Goal: Task Accomplishment & Management: Use online tool/utility

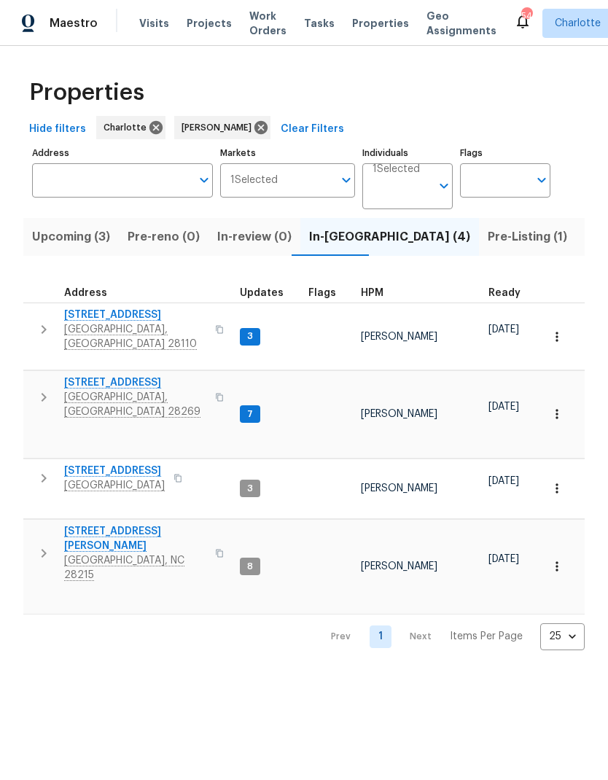
click at [149, 179] on input "Address" at bounding box center [111, 180] width 159 height 34
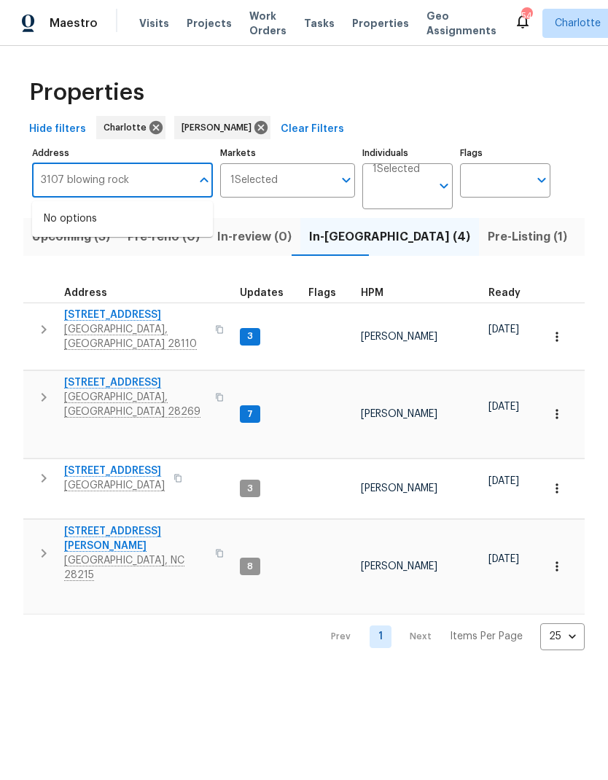
type input "3107 blowing rock"
click at [160, 177] on input "3107 blowing rock" at bounding box center [111, 180] width 159 height 34
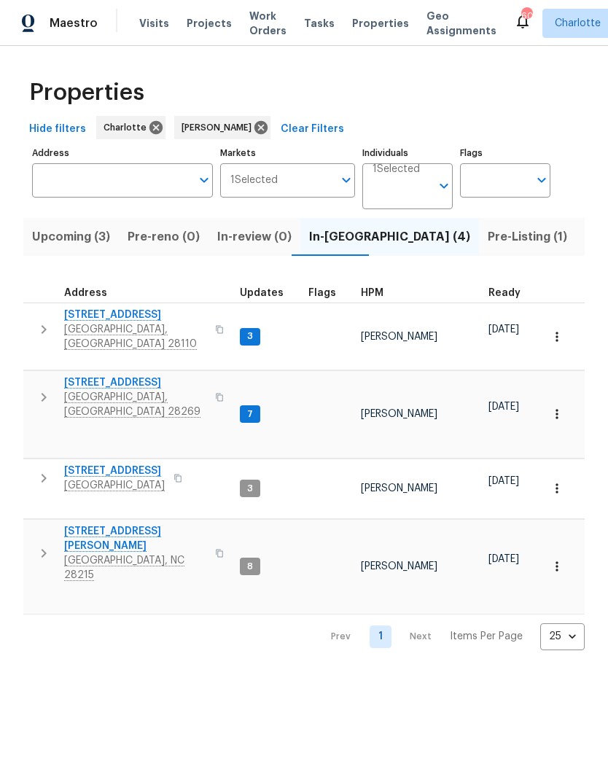
click at [135, 192] on input "Address" at bounding box center [111, 180] width 159 height 34
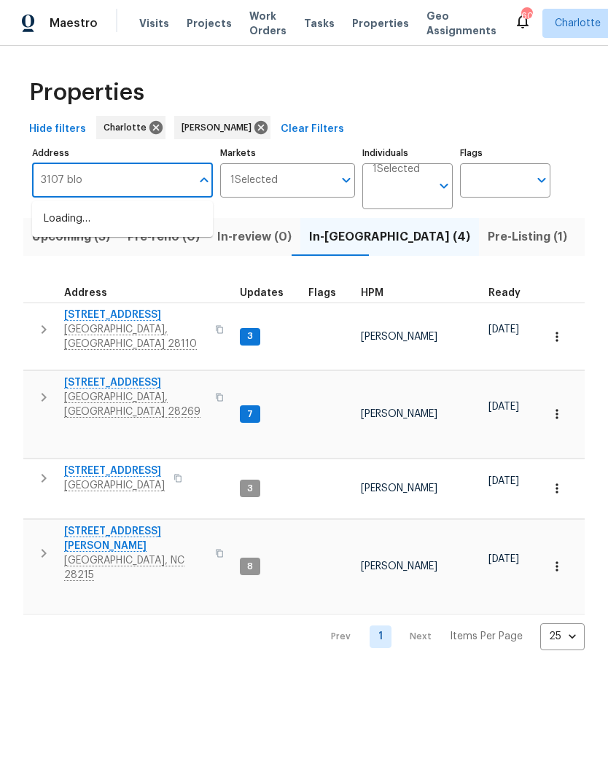
type input "3107 blow"
click at [584, 241] on span "Listed (20)" at bounding box center [615, 237] width 63 height 20
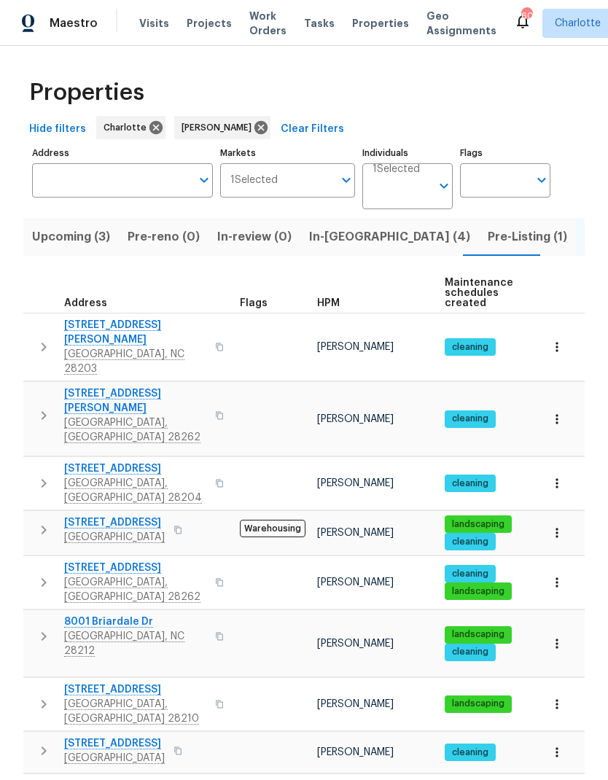
click at [150, 183] on input "Address" at bounding box center [111, 180] width 159 height 34
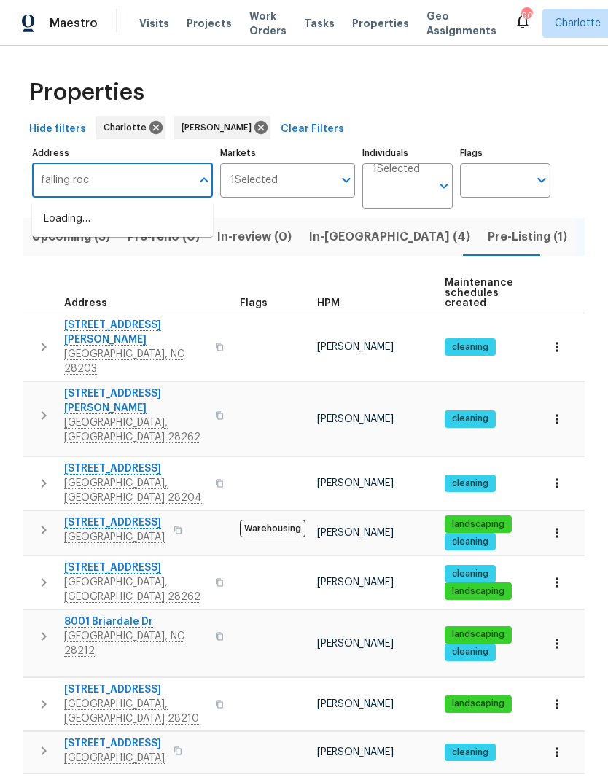
type input "falling rock"
click at [173, 257] on li "3107 Falling Rock Ct Charlotte NC 28213" at bounding box center [122, 244] width 181 height 25
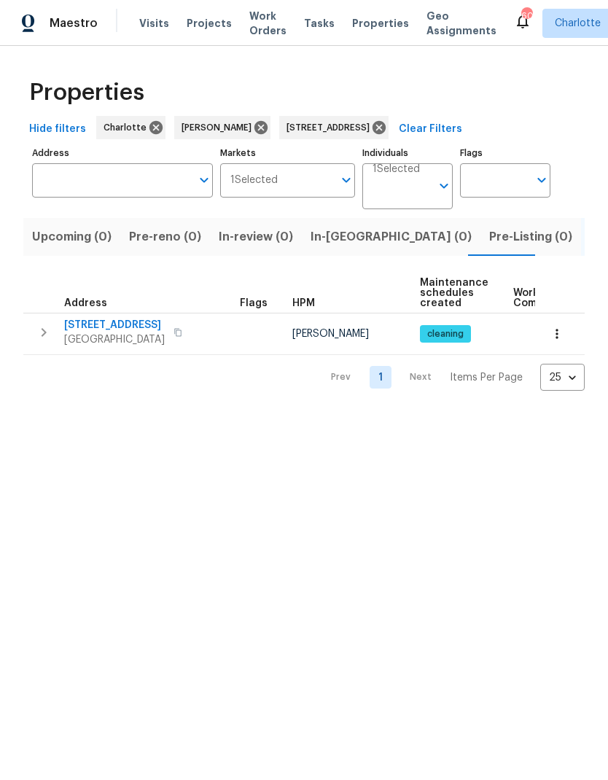
type input "3107 Falling Rock Ct Charlotte NC 28213"
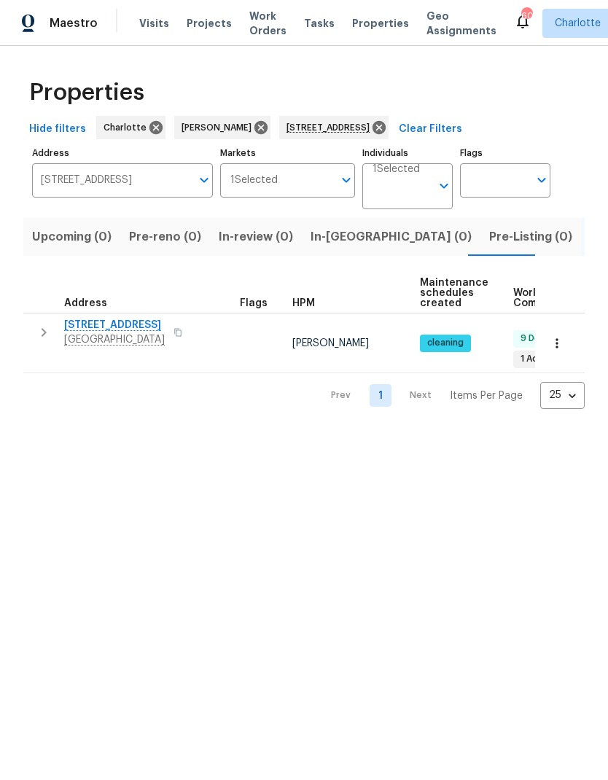
click at [138, 327] on span "3107 Falling Rock Ct" at bounding box center [114, 325] width 101 height 15
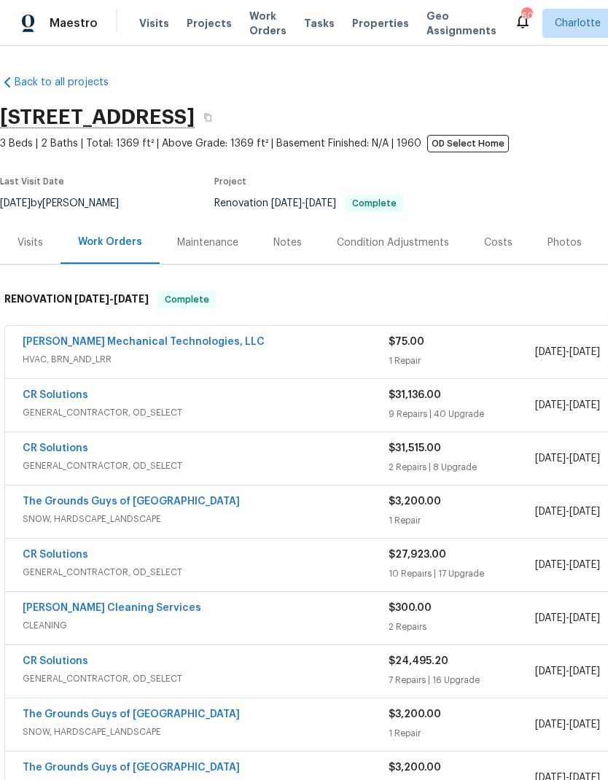
click at [557, 239] on div "Photos" at bounding box center [564, 242] width 34 height 15
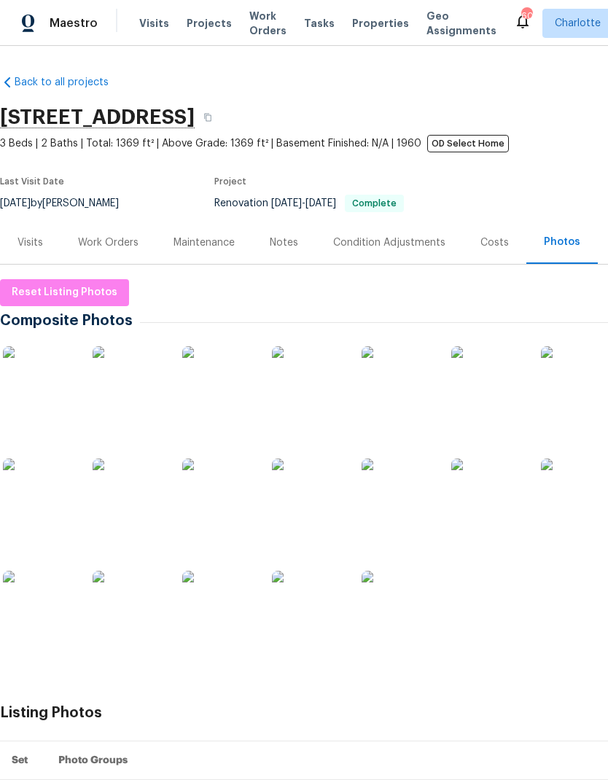
click at [61, 394] on img at bounding box center [39, 382] width 73 height 73
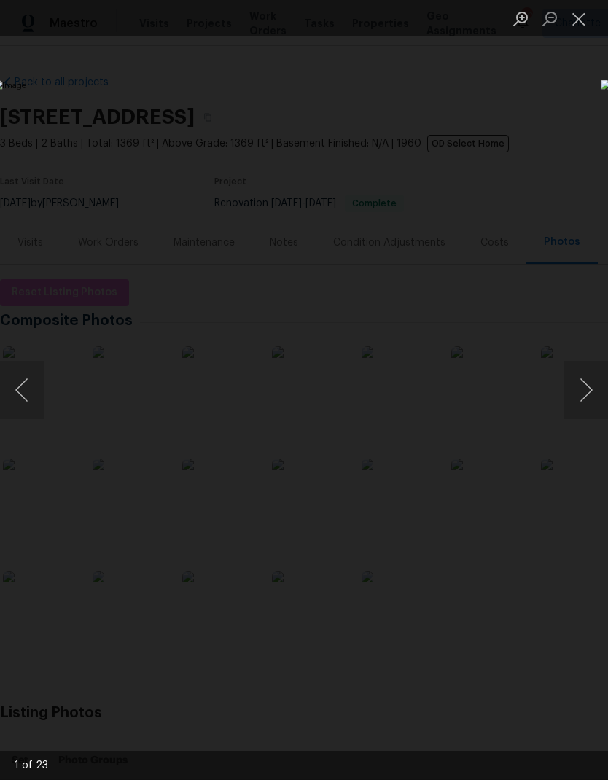
click at [477, 392] on img "Lightbox" at bounding box center [234, 390] width 483 height 620
click at [577, 394] on button "Next image" at bounding box center [586, 390] width 44 height 58
click at [573, 396] on button "Next image" at bounding box center [586, 390] width 44 height 58
click at [579, 390] on button "Next image" at bounding box center [586, 390] width 44 height 58
click at [584, 385] on button "Next image" at bounding box center [586, 390] width 44 height 58
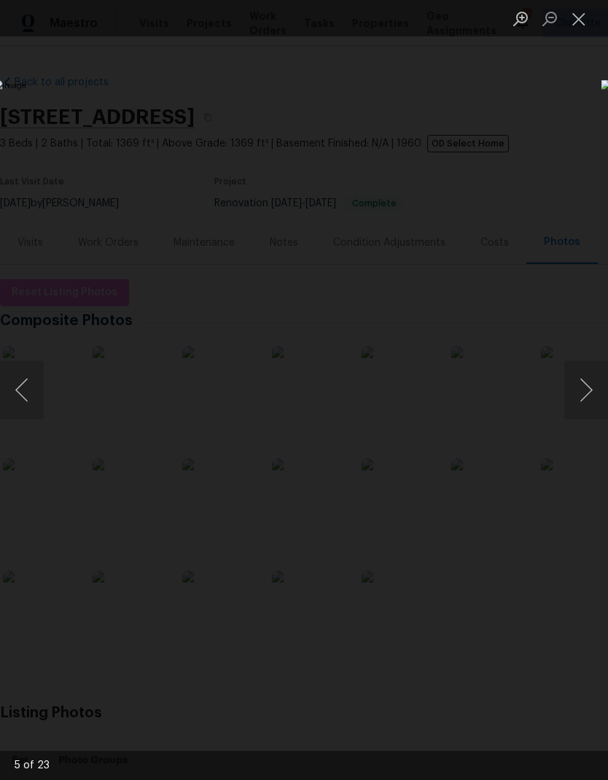
click at [577, 386] on button "Next image" at bounding box center [586, 390] width 44 height 58
click at [579, 387] on button "Next image" at bounding box center [586, 390] width 44 height 58
click at [568, 386] on button "Next image" at bounding box center [586, 390] width 44 height 58
click at [577, 388] on button "Next image" at bounding box center [586, 390] width 44 height 58
click at [574, 389] on button "Next image" at bounding box center [586, 390] width 44 height 58
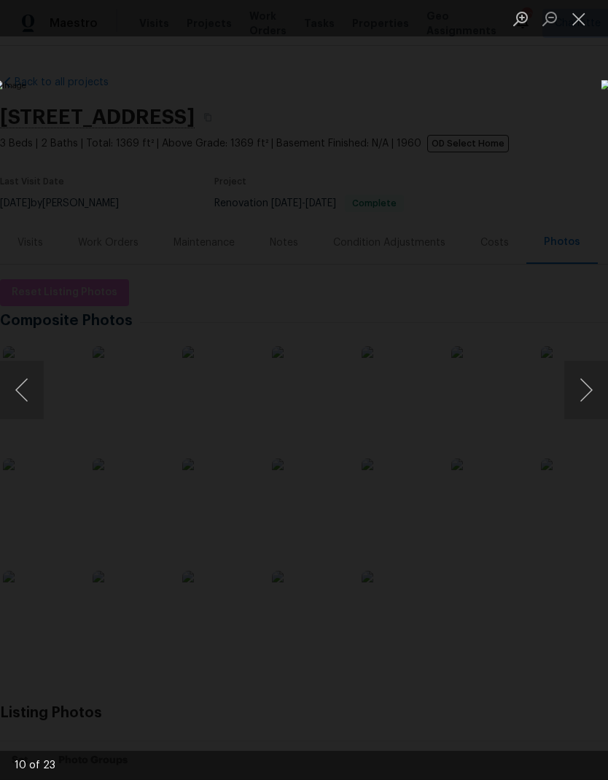
click at [17, 384] on button "Previous image" at bounding box center [22, 390] width 44 height 58
click at [582, 387] on button "Next image" at bounding box center [586, 390] width 44 height 58
click at [23, 399] on button "Previous image" at bounding box center [22, 390] width 44 height 58
click at [575, 393] on button "Next image" at bounding box center [586, 390] width 44 height 58
click at [575, 386] on button "Next image" at bounding box center [586, 390] width 44 height 58
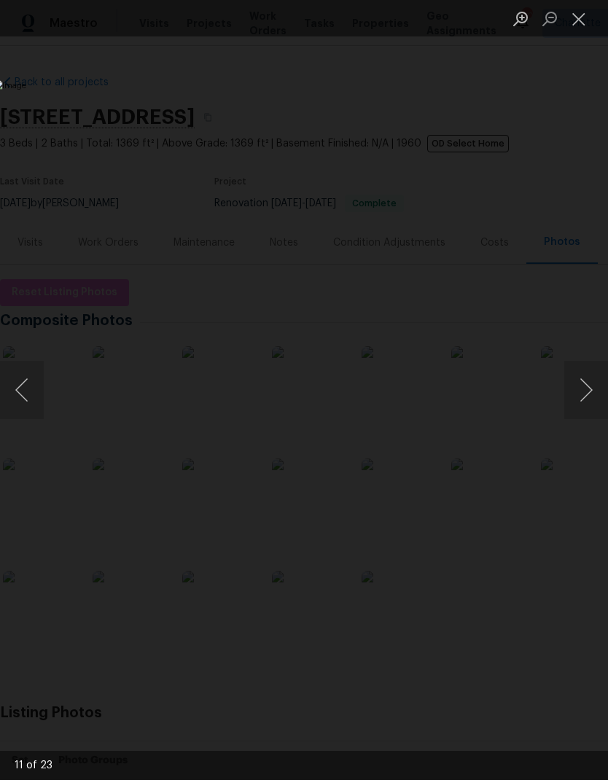
click at [578, 386] on button "Next image" at bounding box center [586, 390] width 44 height 58
click at [31, 393] on button "Previous image" at bounding box center [22, 390] width 44 height 58
click at [577, 383] on button "Next image" at bounding box center [586, 390] width 44 height 58
click at [581, 384] on button "Next image" at bounding box center [586, 390] width 44 height 58
click at [34, 408] on button "Previous image" at bounding box center [22, 390] width 44 height 58
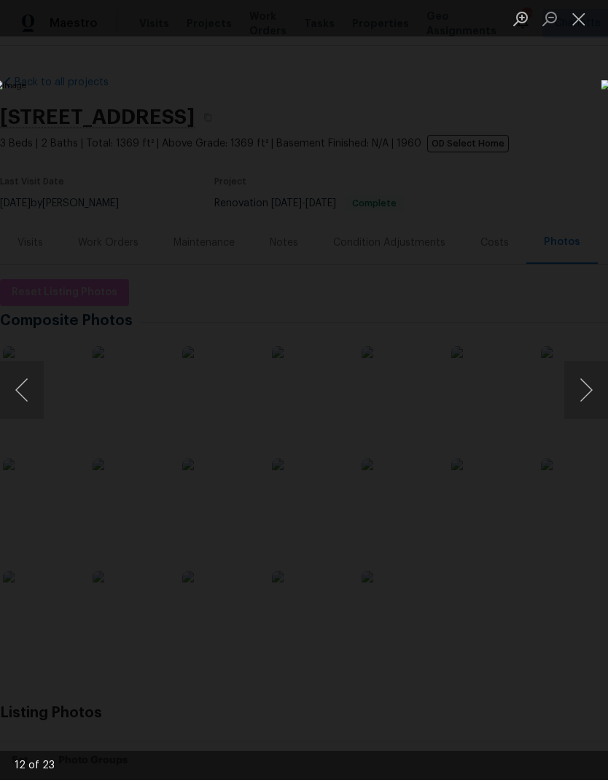
click at [587, 376] on button "Next image" at bounding box center [586, 390] width 44 height 58
click at [584, 371] on button "Next image" at bounding box center [586, 390] width 44 height 58
click at [581, 377] on button "Next image" at bounding box center [586, 390] width 44 height 58
click at [586, 376] on button "Next image" at bounding box center [586, 390] width 44 height 58
click at [590, 377] on button "Next image" at bounding box center [586, 390] width 44 height 58
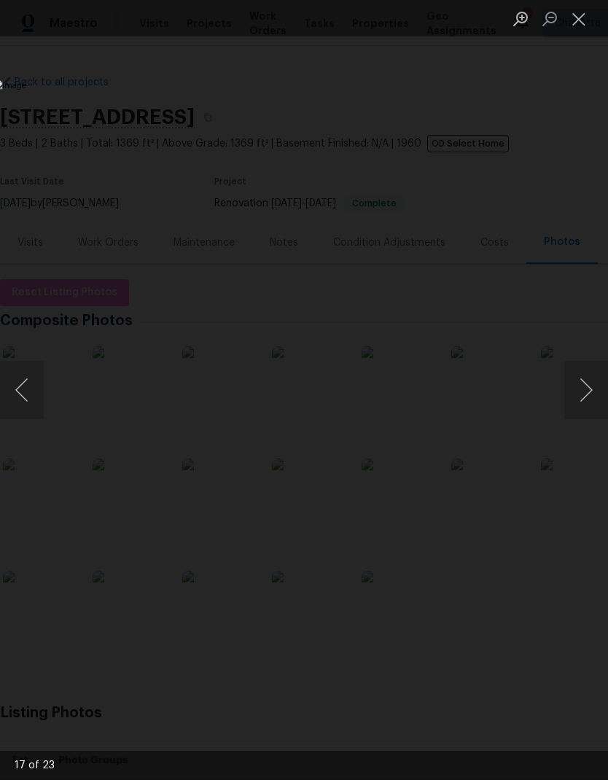
click at [34, 389] on button "Previous image" at bounding box center [22, 390] width 44 height 58
click at [586, 373] on button "Next image" at bounding box center [586, 390] width 44 height 58
click at [579, 370] on button "Next image" at bounding box center [586, 390] width 44 height 58
click at [573, 380] on button "Next image" at bounding box center [586, 390] width 44 height 58
click at [584, 369] on button "Next image" at bounding box center [586, 390] width 44 height 58
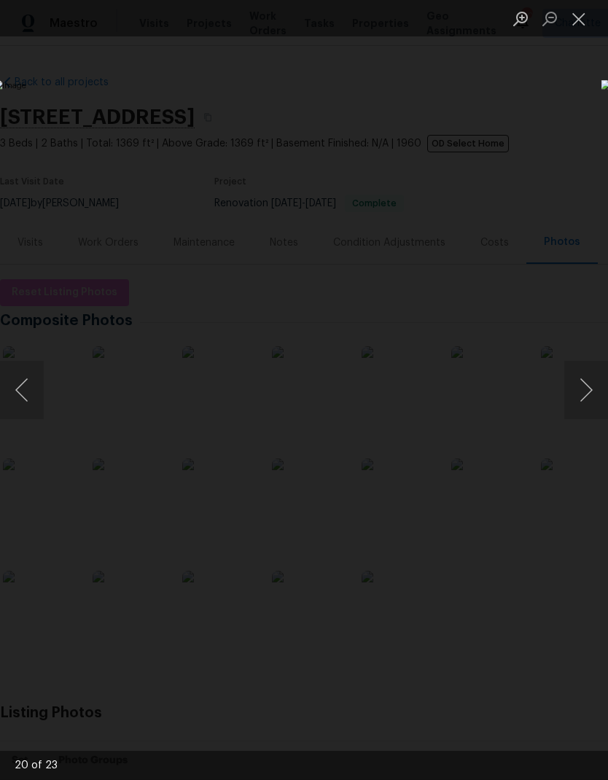
click at [477, 356] on img "Lightbox" at bounding box center [234, 390] width 483 height 620
click at [581, 366] on button "Next image" at bounding box center [586, 390] width 44 height 58
click at [574, 371] on button "Next image" at bounding box center [586, 390] width 44 height 58
click at [35, 396] on button "Previous image" at bounding box center [22, 390] width 44 height 58
click at [577, 17] on button "Close lightbox" at bounding box center [578, 19] width 29 height 26
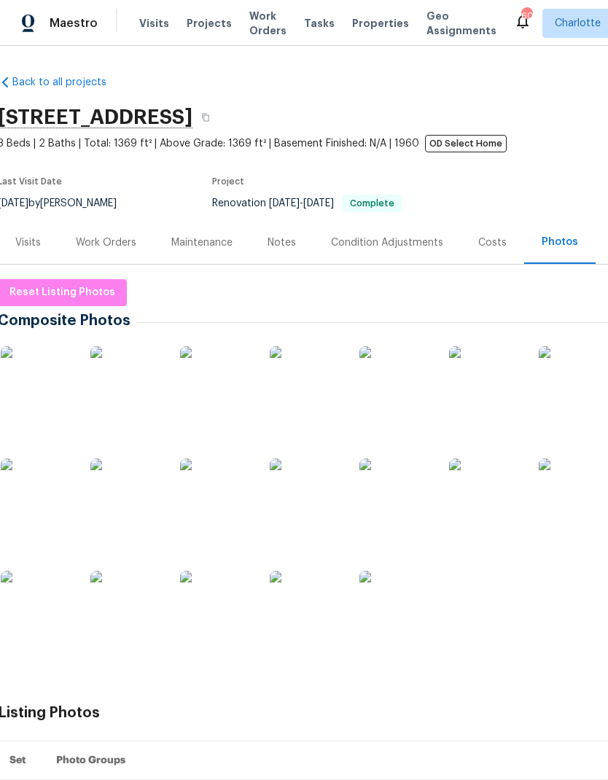
scroll to position [0, 1]
click at [200, 28] on span "Projects" at bounding box center [209, 23] width 45 height 15
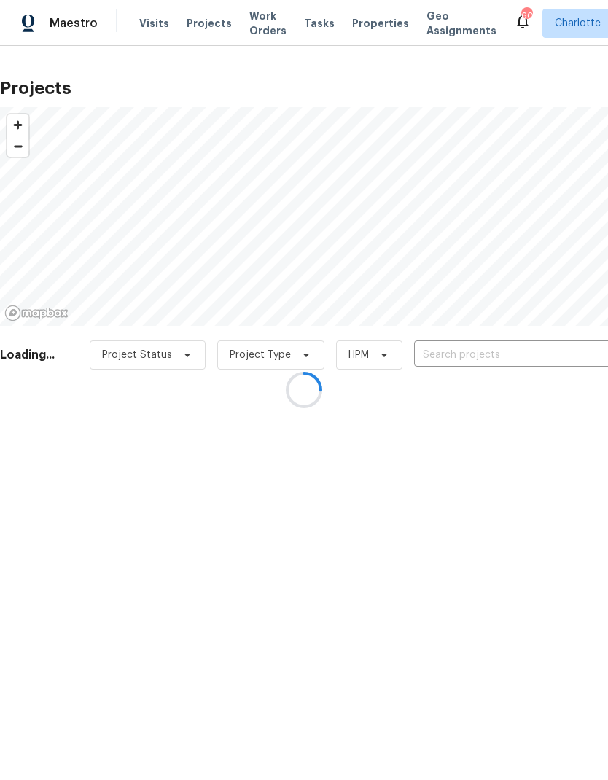
click at [495, 352] on div at bounding box center [304, 390] width 608 height 780
click at [474, 353] on div at bounding box center [304, 390] width 608 height 780
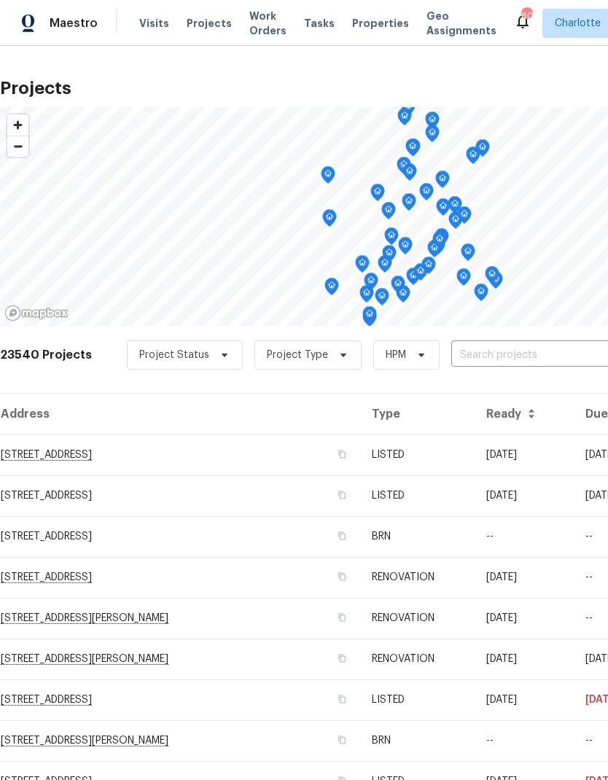
click at [493, 353] on input "text" at bounding box center [534, 355] width 167 height 23
type input "3"
type input "blowing rock"
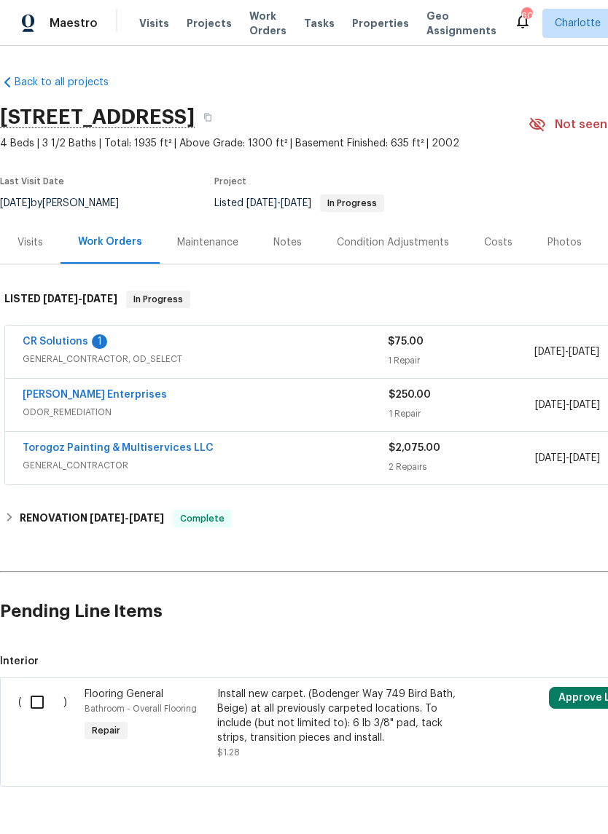
click at [47, 361] on span "GENERAL_CONTRACTOR, OD_SELECT" at bounding box center [205, 359] width 365 height 15
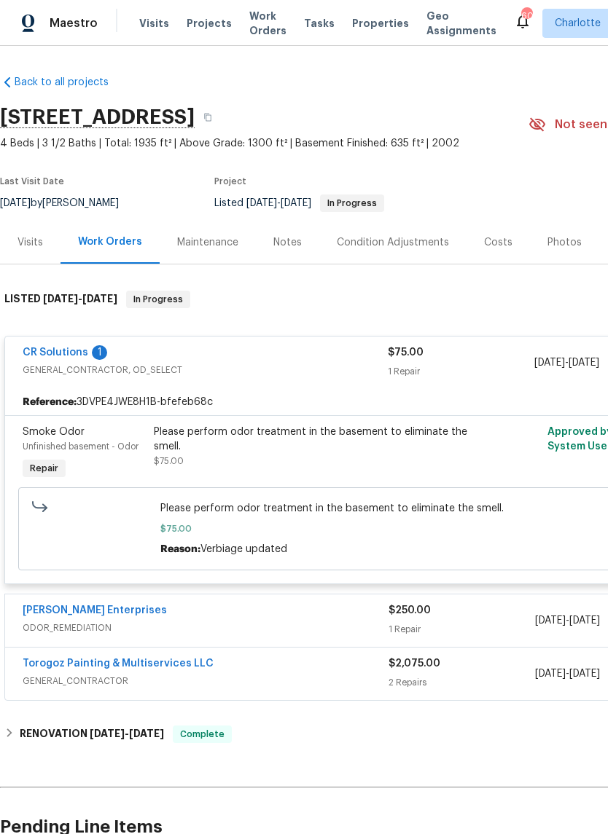
click at [52, 357] on link "CR Solutions" at bounding box center [56, 353] width 66 height 10
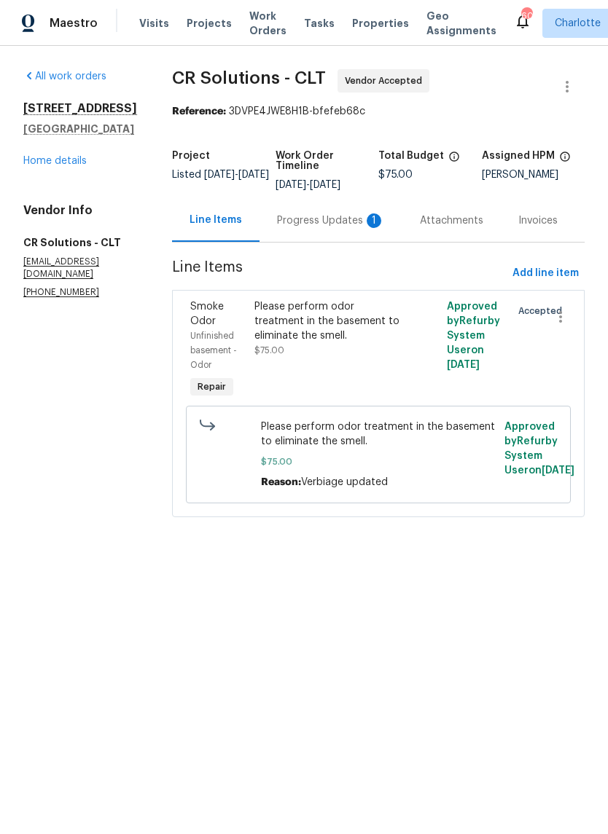
click at [319, 323] on div "Please perform odor treatment in the basement to eliminate the smell." at bounding box center [330, 322] width 152 height 44
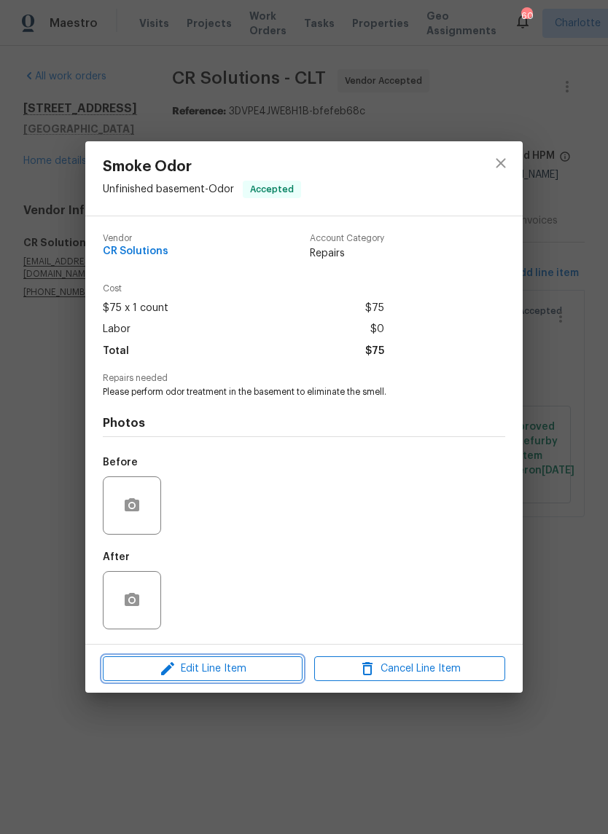
click at [253, 675] on span "Edit Line Item" at bounding box center [202, 669] width 191 height 18
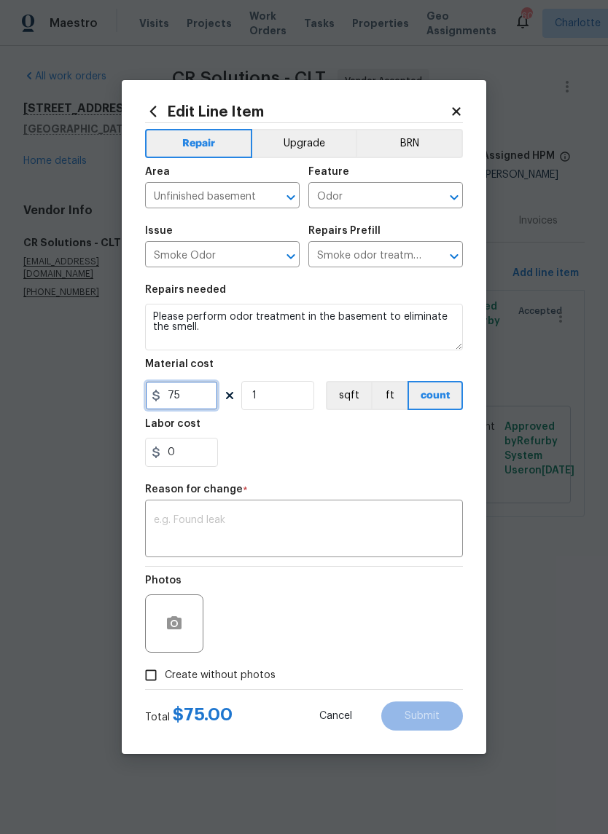
click at [172, 403] on input "75" at bounding box center [181, 395] width 73 height 29
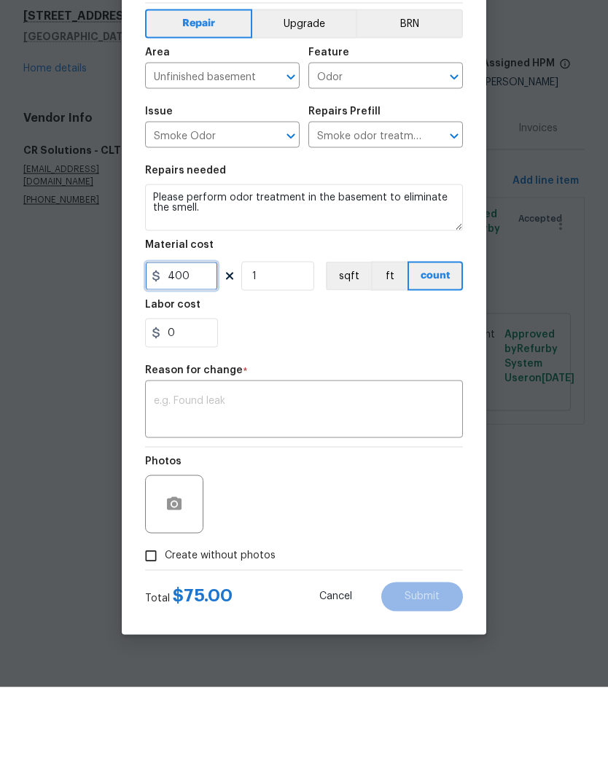
type input "400"
click at [428, 488] on textarea at bounding box center [304, 503] width 300 height 31
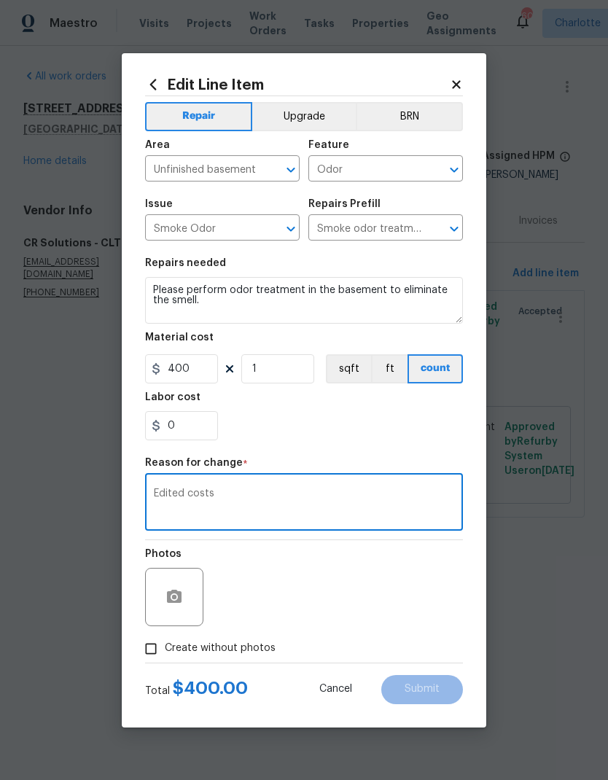
type textarea "Edited costs"
click at [181, 654] on span "Create without photos" at bounding box center [220, 648] width 111 height 15
click at [165, 654] on input "Create without photos" at bounding box center [151, 649] width 28 height 28
checkbox input "true"
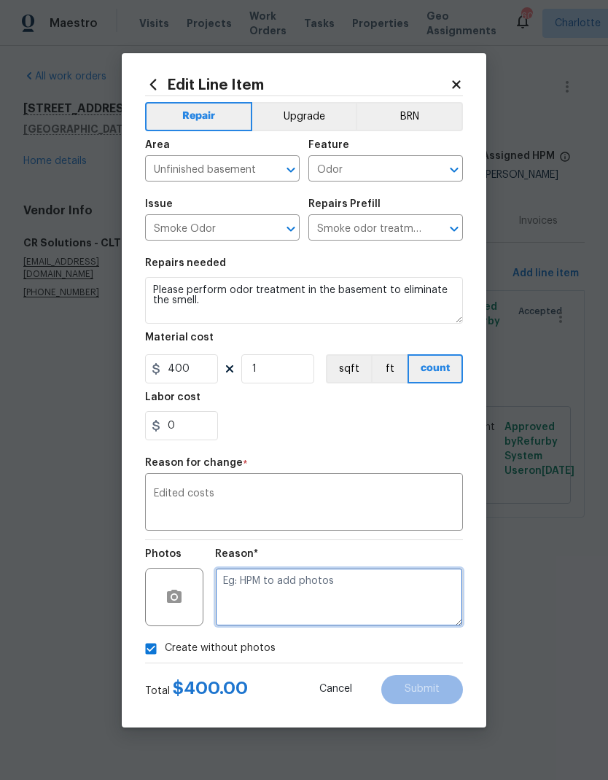
click at [387, 599] on textarea at bounding box center [339, 597] width 248 height 58
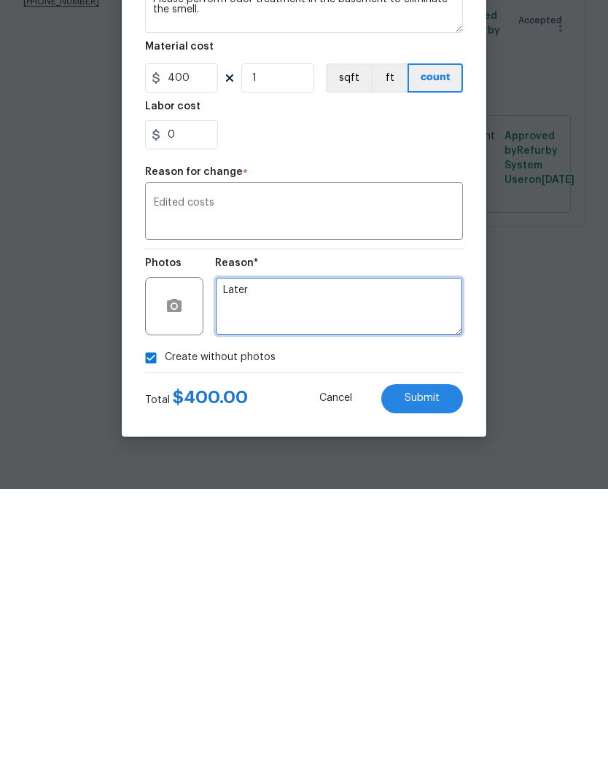
type textarea "Later"
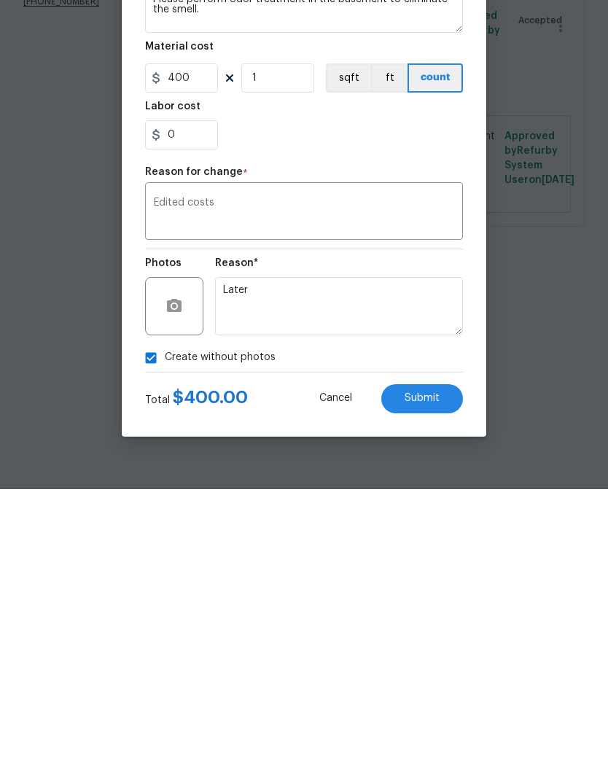
click at [434, 675] on button "Submit" at bounding box center [422, 689] width 82 height 29
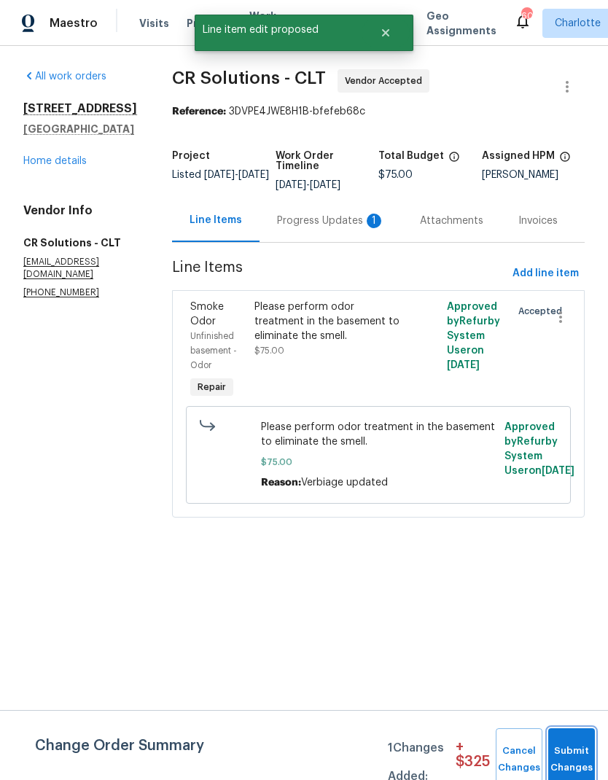
click at [569, 748] on button "Submit Changes" at bounding box center [571, 759] width 47 height 63
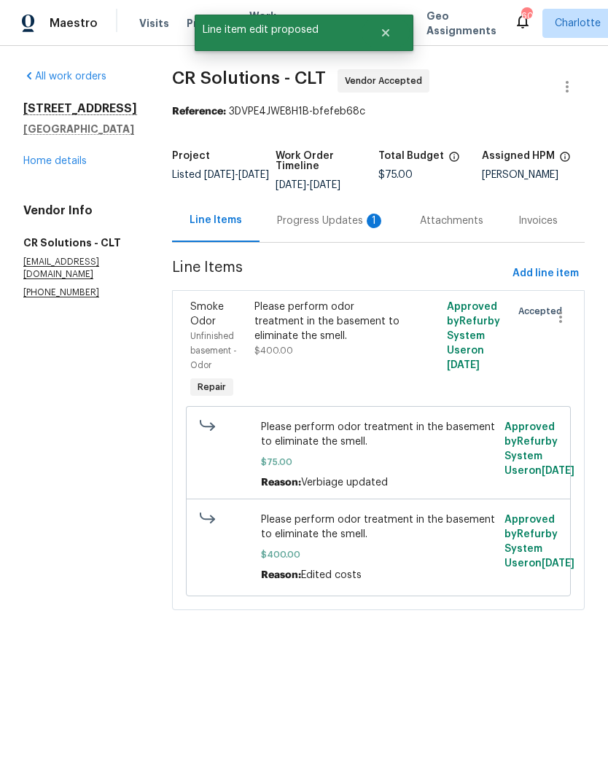
click at [80, 166] on link "Home details" at bounding box center [54, 161] width 63 height 10
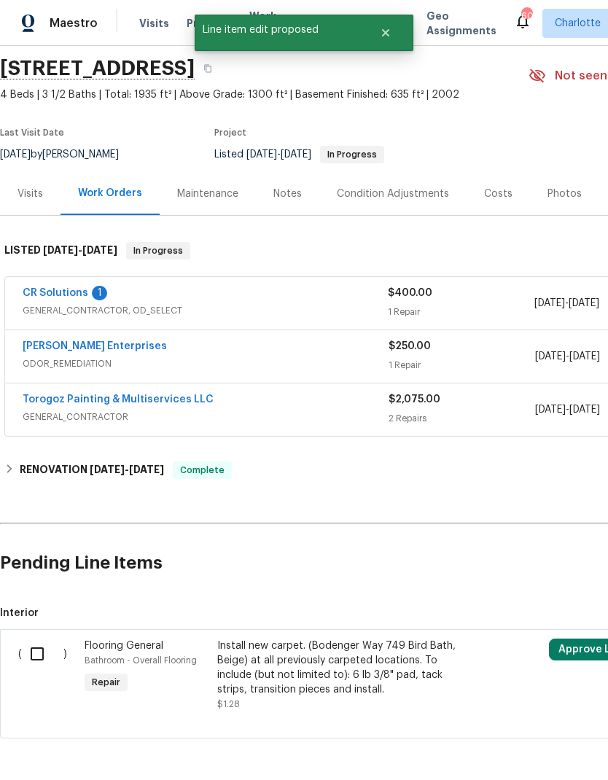
scroll to position [48, 0]
